Goal: Task Accomplishment & Management: Use online tool/utility

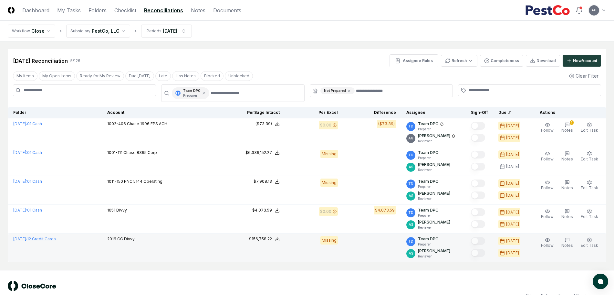
click at [27, 239] on span "[DATE] :" at bounding box center [20, 238] width 14 height 5
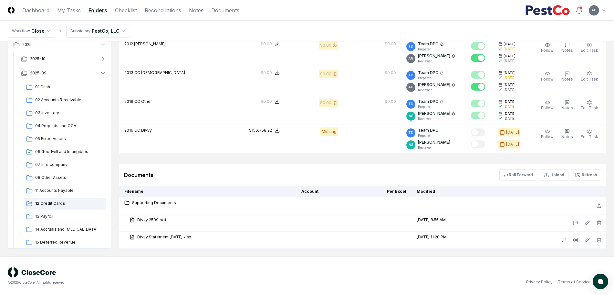
scroll to position [299, 0]
click at [583, 178] on button "Refresh" at bounding box center [586, 175] width 30 height 12
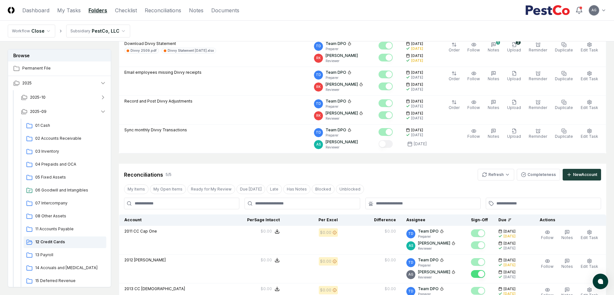
scroll to position [17, 0]
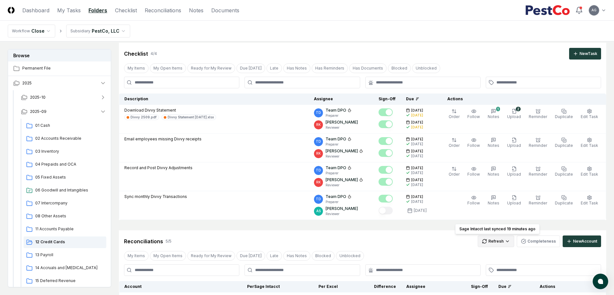
click at [499, 240] on html "CloseCore Dashboard My Tasks Folders Checklist Reconciliations Notes Documents …" at bounding box center [307, 288] width 614 height 611
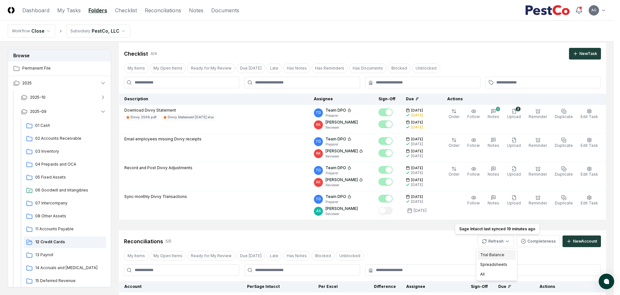
click at [497, 253] on div "Trial Balance" at bounding box center [497, 255] width 38 height 10
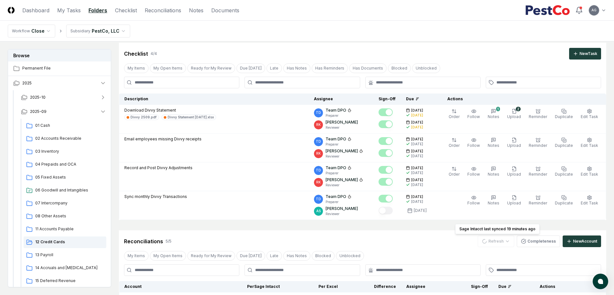
click at [424, 238] on div "Reconciliations 5 / 5 Refresh Sage Intacct last synced 19 minutes ago Sage Inta…" at bounding box center [362, 241] width 477 height 12
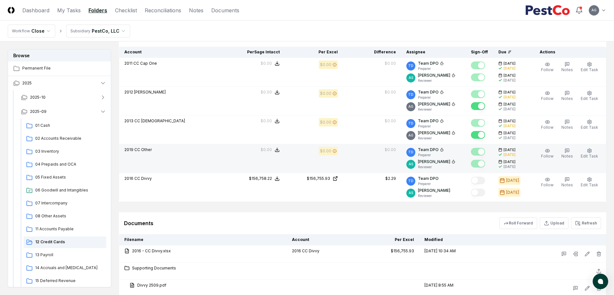
scroll to position [317, 0]
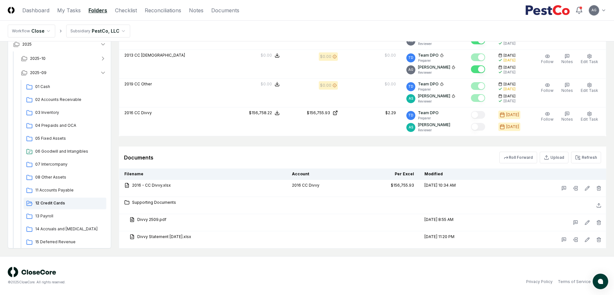
click at [459, 152] on div "Documents Roll Forward Upload Refresh" at bounding box center [362, 158] width 477 height 12
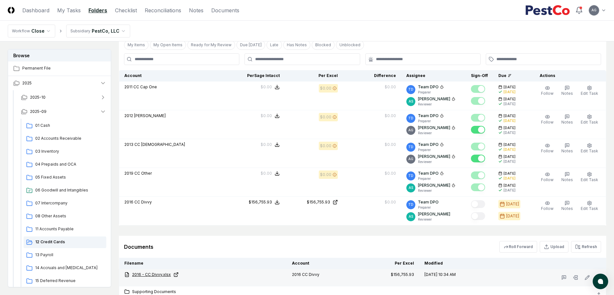
scroll to position [195, 0]
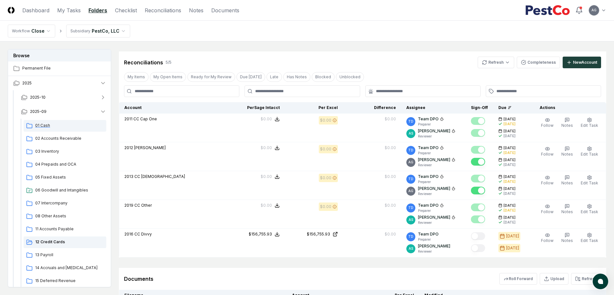
click at [64, 126] on span "01 Cash" at bounding box center [69, 125] width 68 height 6
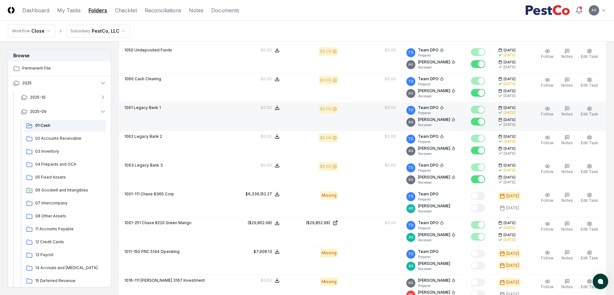
scroll to position [1494, 0]
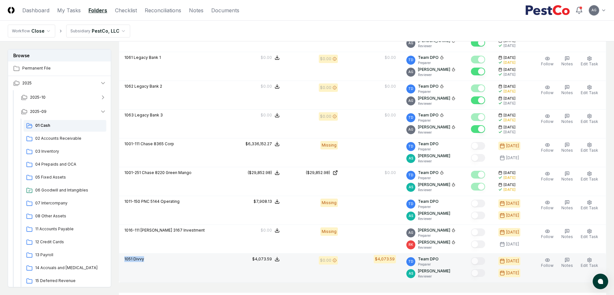
drag, startPoint x: 150, startPoint y: 258, endPoint x: 124, endPoint y: 260, distance: 26.6
click at [124, 260] on td "1051 Divvy" at bounding box center [173, 267] width 108 height 29
copy p "1051 Divvy"
